Goal: Task Accomplishment & Management: Use online tool/utility

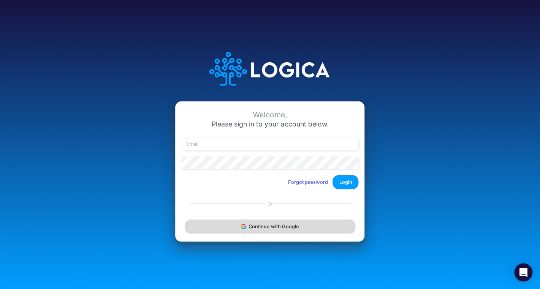
click at [305, 231] on button "Continue with Google" at bounding box center [270, 226] width 170 height 14
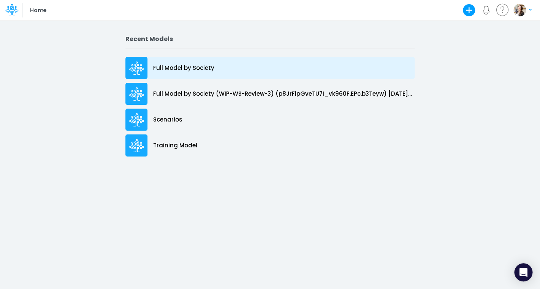
click at [181, 68] on p "Full Model by Society" at bounding box center [183, 68] width 61 height 9
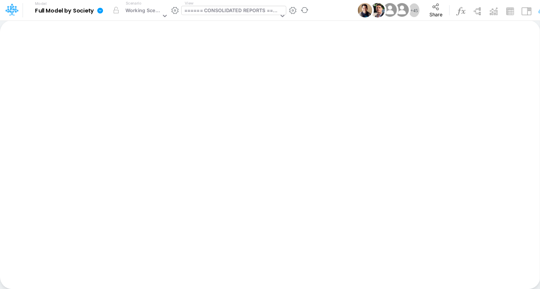
click at [232, 11] on div "====== CONSOLIDATED REPORTS ======" at bounding box center [231, 11] width 94 height 9
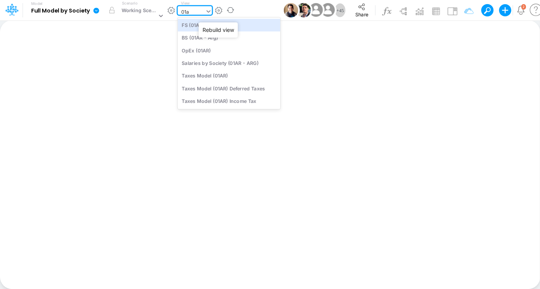
type input "01ar"
click at [221, 30] on div "FS (01AR - ARG)" at bounding box center [228, 25] width 103 height 13
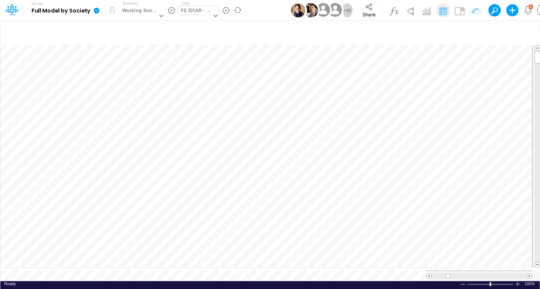
click at [96, 11] on icon at bounding box center [97, 11] width 6 height 6
click at [130, 66] on button "Export" at bounding box center [134, 66] width 81 height 13
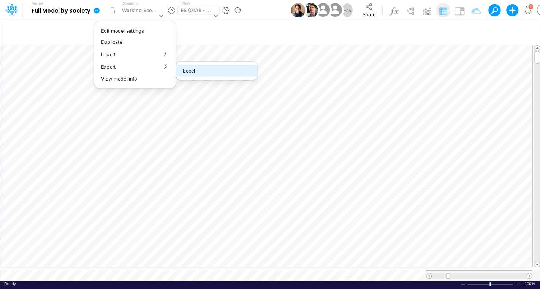
click at [191, 73] on button "Excel" at bounding box center [216, 71] width 81 height 12
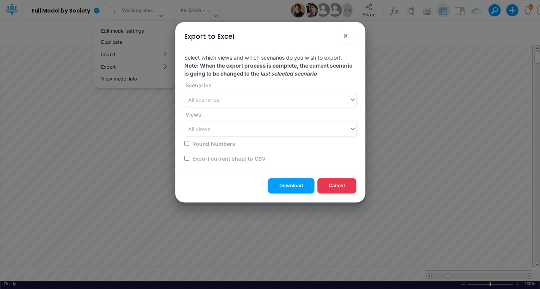
click at [191, 161] on div "Export current sheet to CSV" at bounding box center [267, 158] width 167 height 15
click at [187, 159] on input "checkbox" at bounding box center [186, 158] width 5 height 5
checkbox input "true"
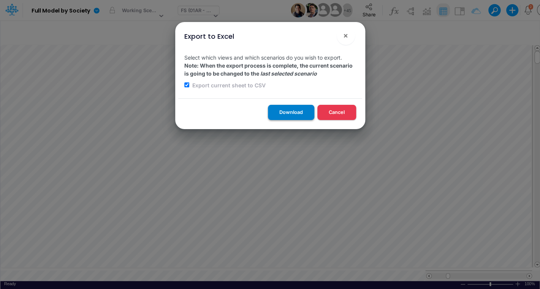
click at [303, 115] on button "Download" at bounding box center [291, 112] width 46 height 15
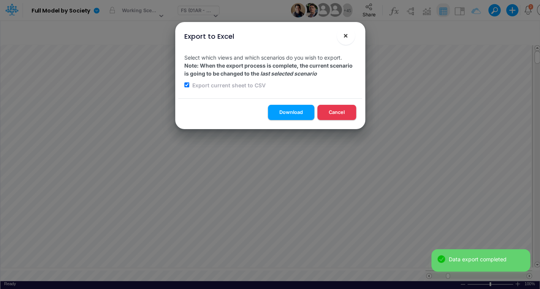
click at [347, 38] on span "×" at bounding box center [345, 35] width 5 height 9
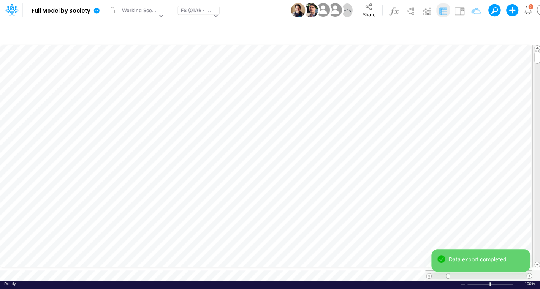
click at [9, 10] on icon at bounding box center [11, 9] width 13 height 13
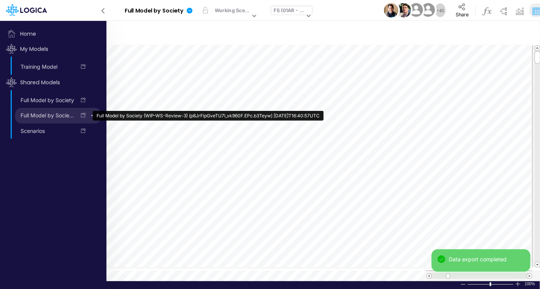
click at [45, 115] on link "Full Model by Society (WIP-WS-Review-3) (p8JrFipGveTU7I_vk960F.EPc.b3Teyw) 2025…" at bounding box center [45, 115] width 60 height 12
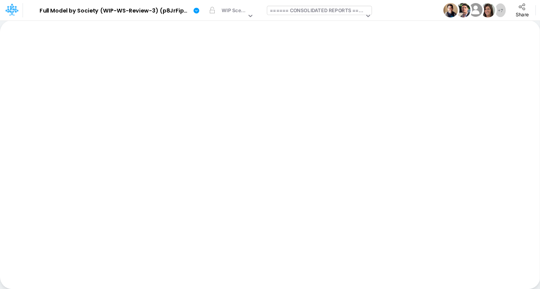
click at [325, 11] on div "====== CONSOLIDATED REPORTS ======" at bounding box center [317, 11] width 94 height 9
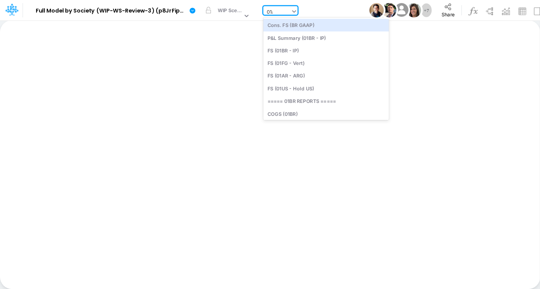
type input "01ar"
click at [312, 25] on div "FS (01AR - ARG)" at bounding box center [314, 25] width 103 height 13
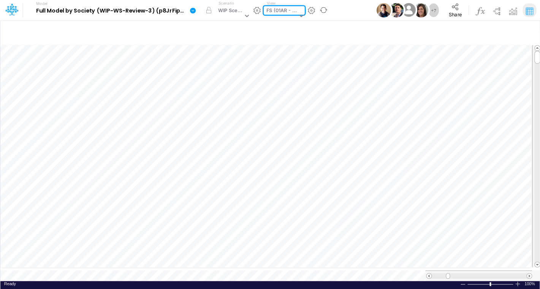
click at [191, 12] on icon at bounding box center [193, 11] width 6 height 6
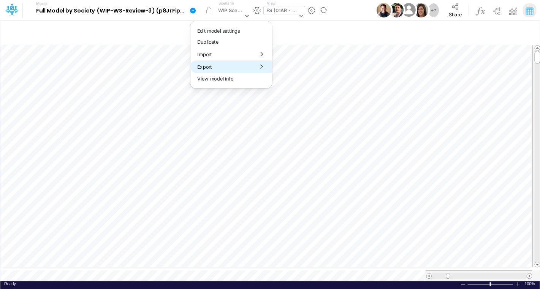
click at [201, 69] on button "Export" at bounding box center [230, 66] width 81 height 13
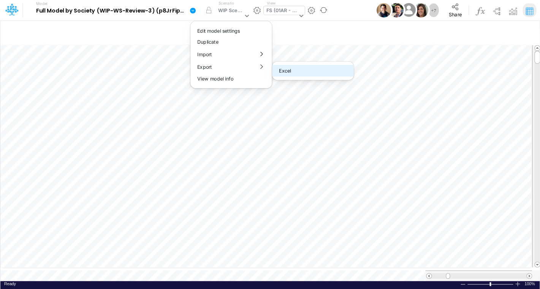
click at [282, 71] on button "Excel" at bounding box center [312, 71] width 81 height 12
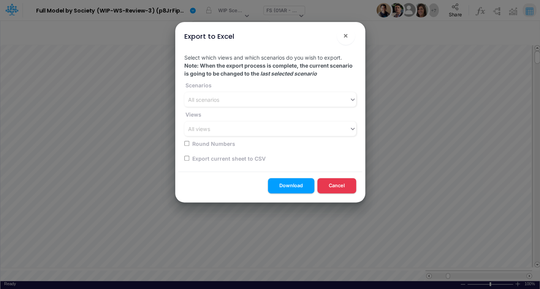
click at [186, 159] on input "checkbox" at bounding box center [186, 158] width 5 height 5
checkbox input "true"
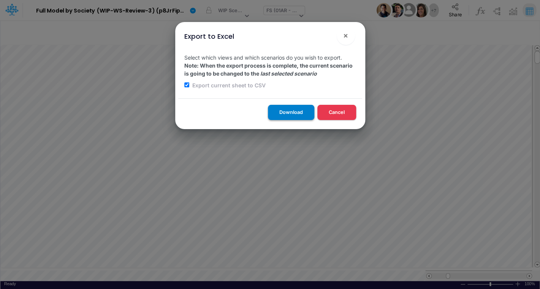
click at [295, 112] on button "Download" at bounding box center [291, 112] width 46 height 15
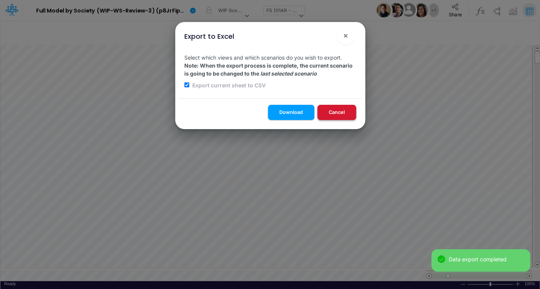
click at [348, 116] on button "Cancel" at bounding box center [336, 112] width 39 height 15
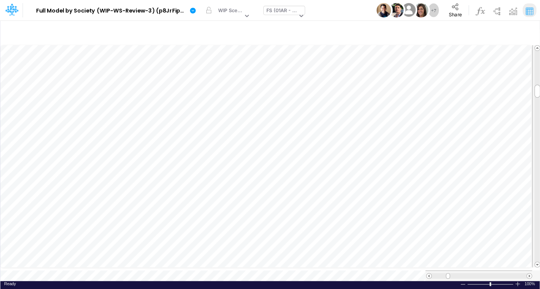
scroll to position [3, 12]
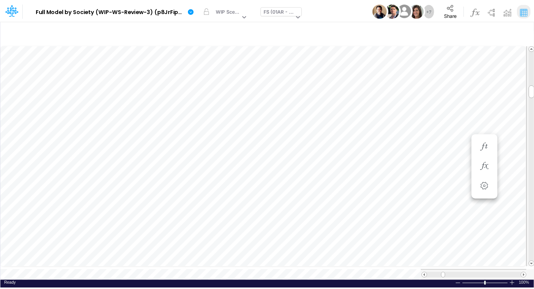
scroll to position [3, 23]
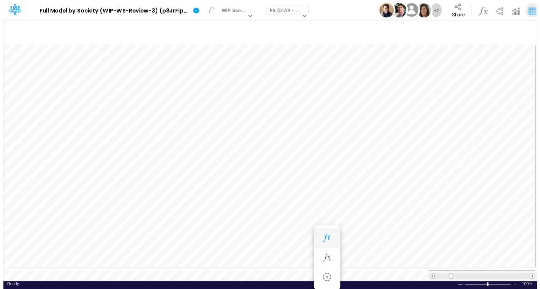
scroll to position [3, 25]
